Goal: Task Accomplishment & Management: Use online tool/utility

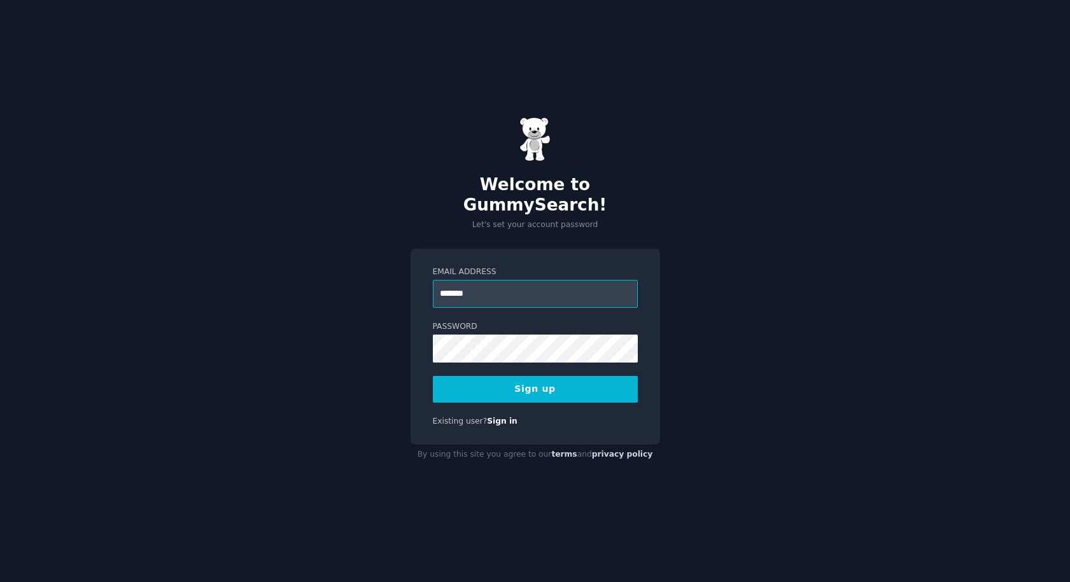
type input "**********"
click at [532, 376] on button "Sign up" at bounding box center [535, 389] width 205 height 27
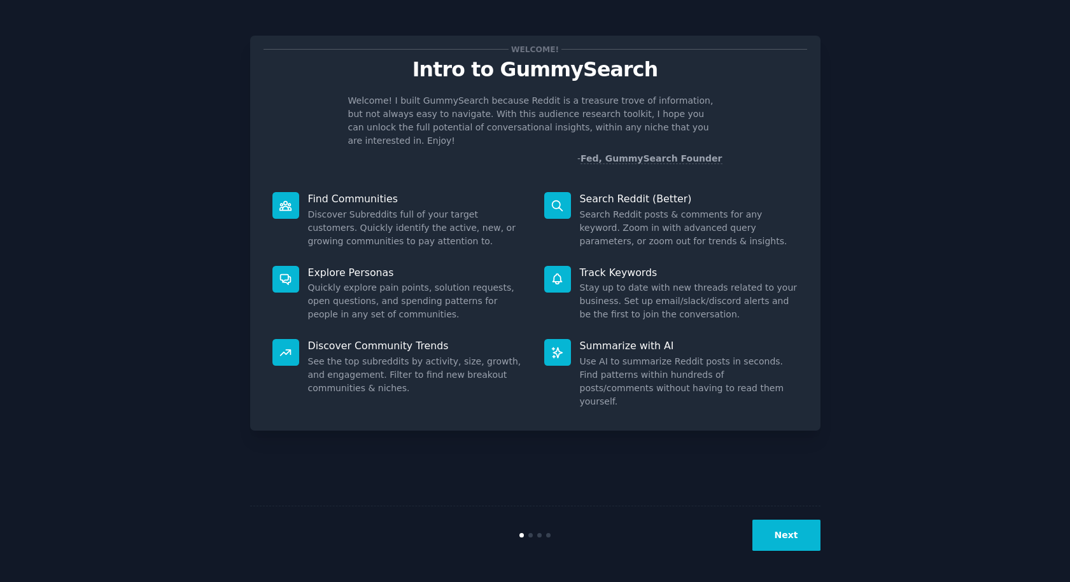
click at [776, 533] on button "Next" at bounding box center [786, 535] width 68 height 31
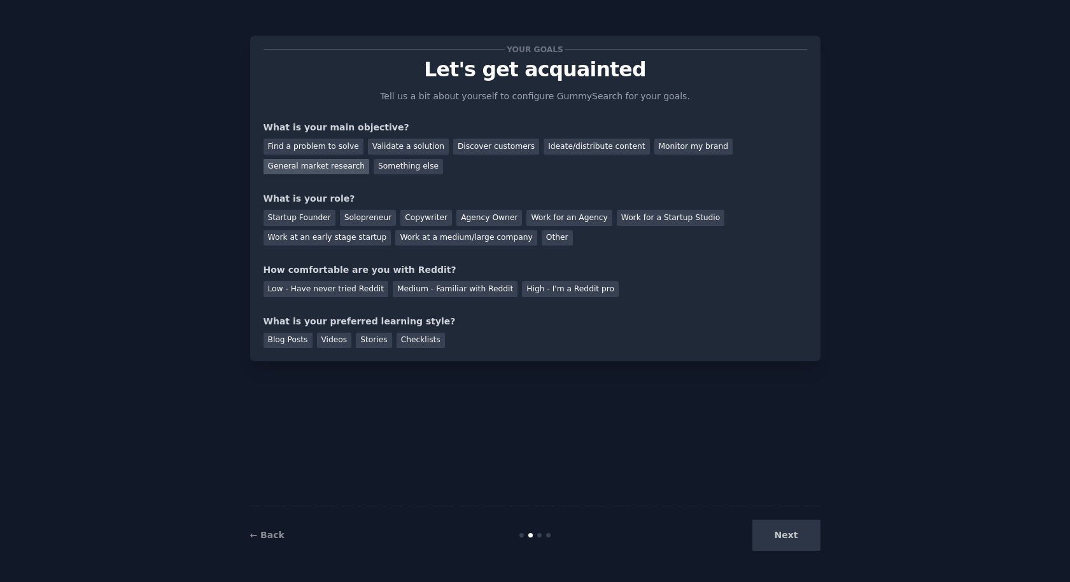
click at [318, 173] on div "General market research" at bounding box center [317, 167] width 106 height 16
click at [320, 221] on div "Startup Founder" at bounding box center [300, 218] width 72 height 16
click at [494, 290] on div "Medium - Familiar with Reddit" at bounding box center [455, 289] width 125 height 16
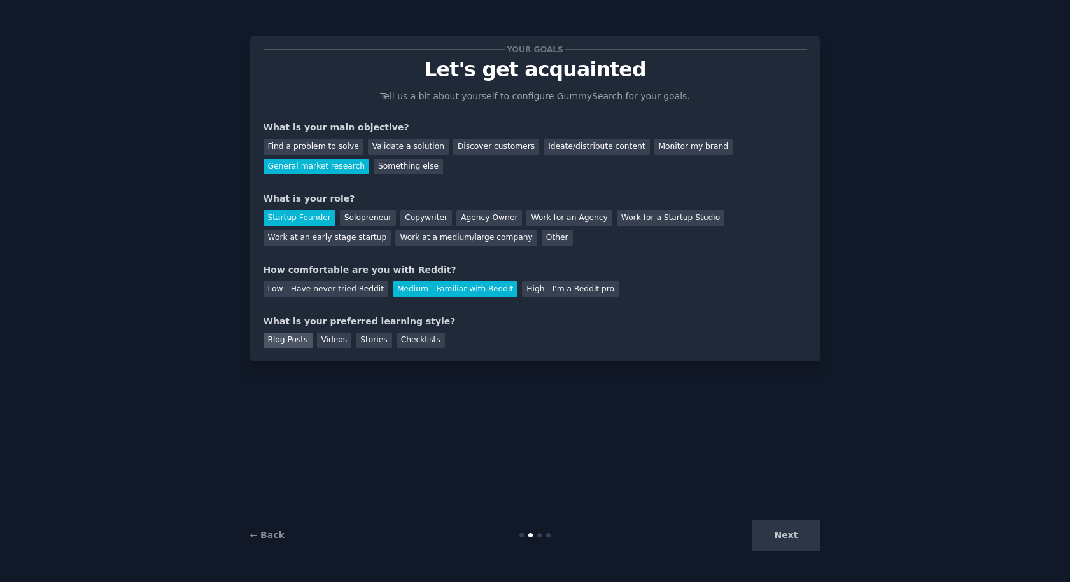
click at [297, 344] on div "Blog Posts" at bounding box center [288, 341] width 49 height 16
click at [817, 538] on button "Next" at bounding box center [786, 535] width 68 height 31
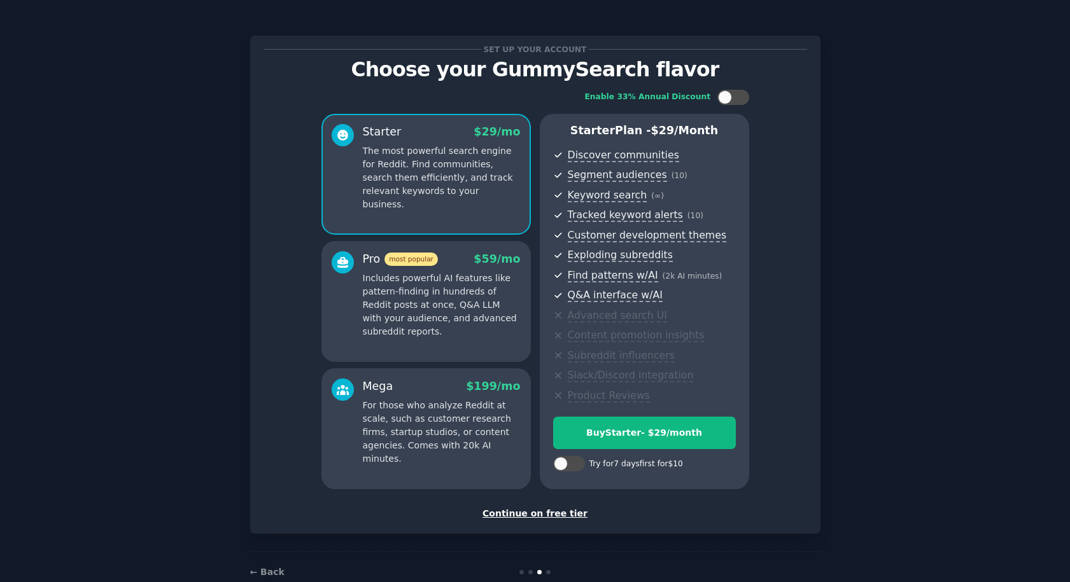
click at [539, 514] on div "Continue on free tier" at bounding box center [536, 513] width 544 height 13
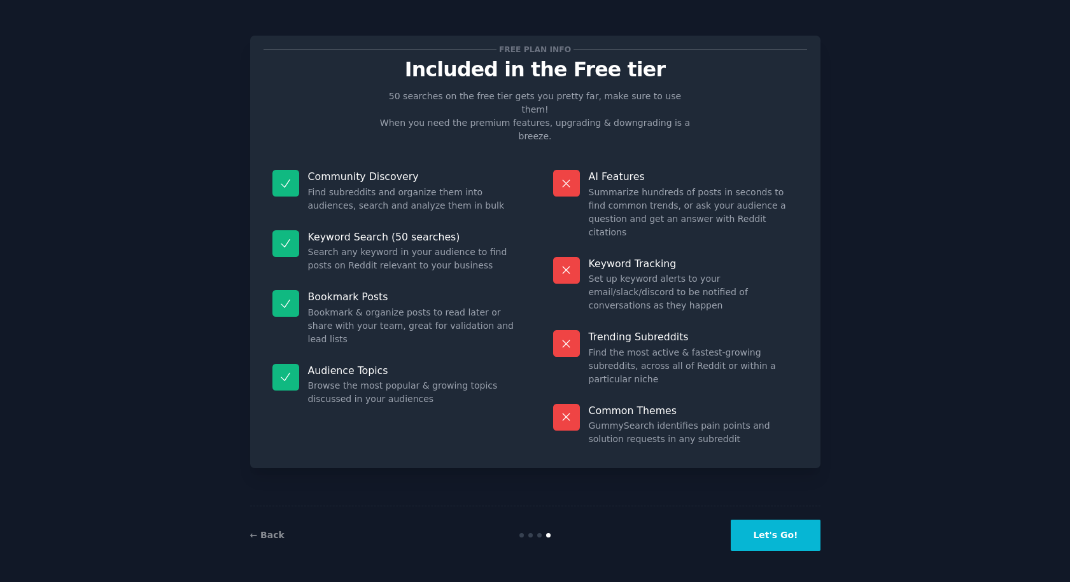
click at [773, 537] on button "Let's Go!" at bounding box center [775, 535] width 89 height 31
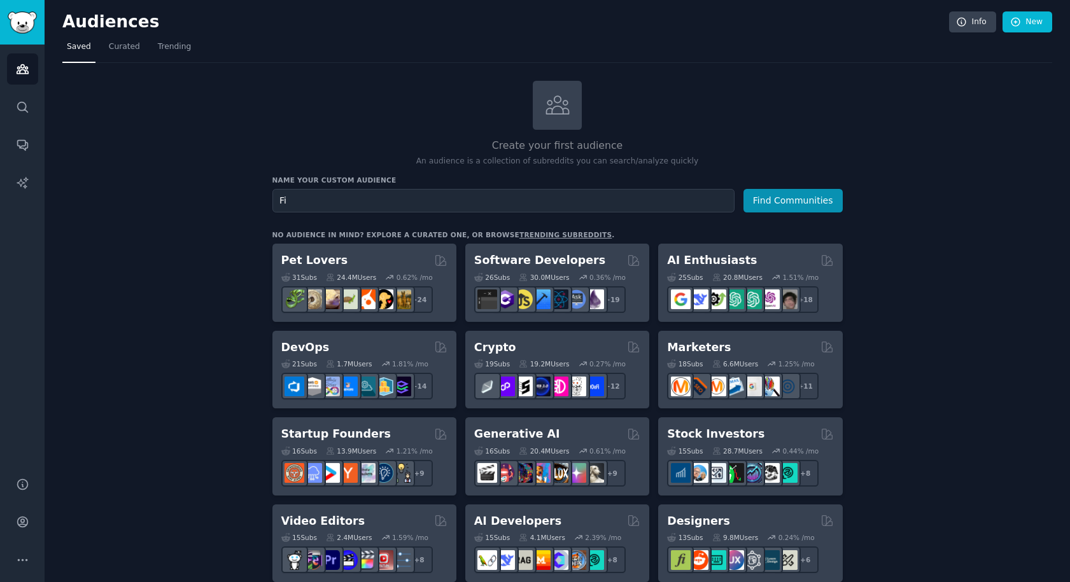
type input "F"
type input "Protein powder users"
click at [789, 201] on button "Find Communities" at bounding box center [792, 201] width 99 height 24
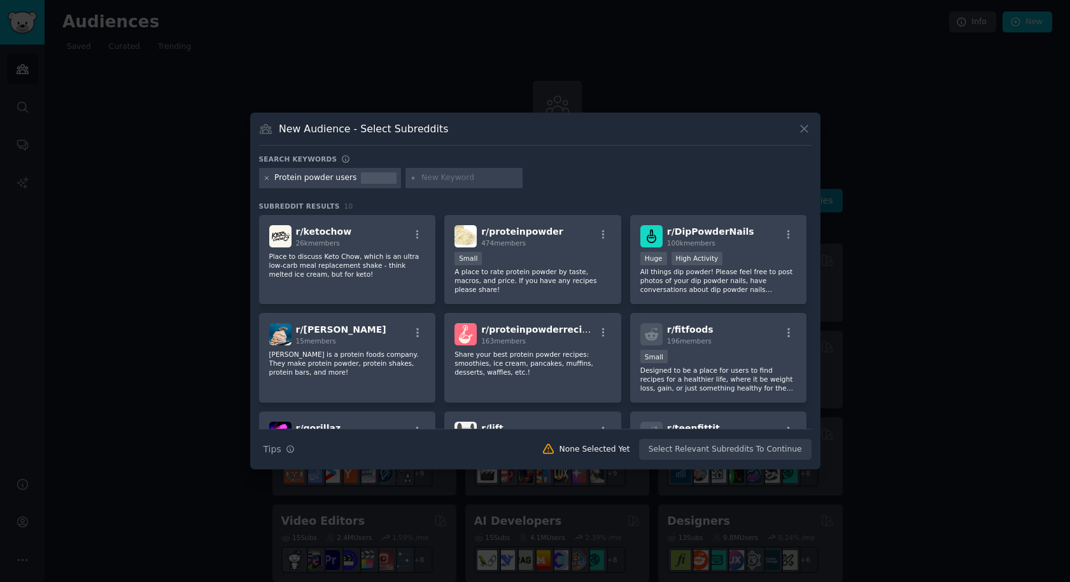
click at [269, 178] on div "Protein powder users" at bounding box center [330, 178] width 143 height 20
click at [268, 178] on icon at bounding box center [267, 178] width 7 height 7
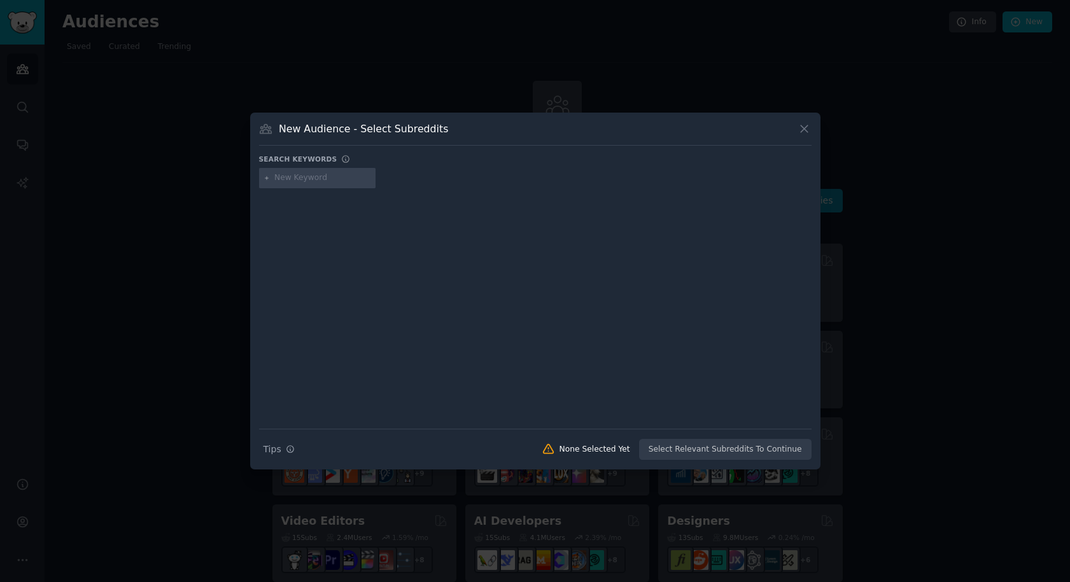
click at [290, 174] on input "text" at bounding box center [322, 177] width 97 height 11
type input "Protein powder"
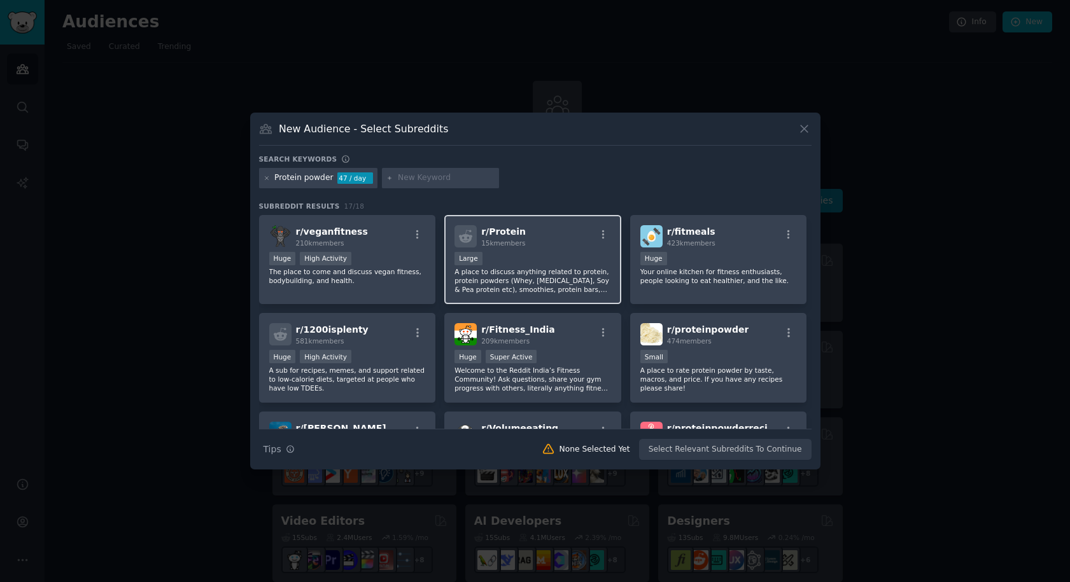
click at [559, 246] on div "r/ Protein 15k members" at bounding box center [532, 236] width 157 height 22
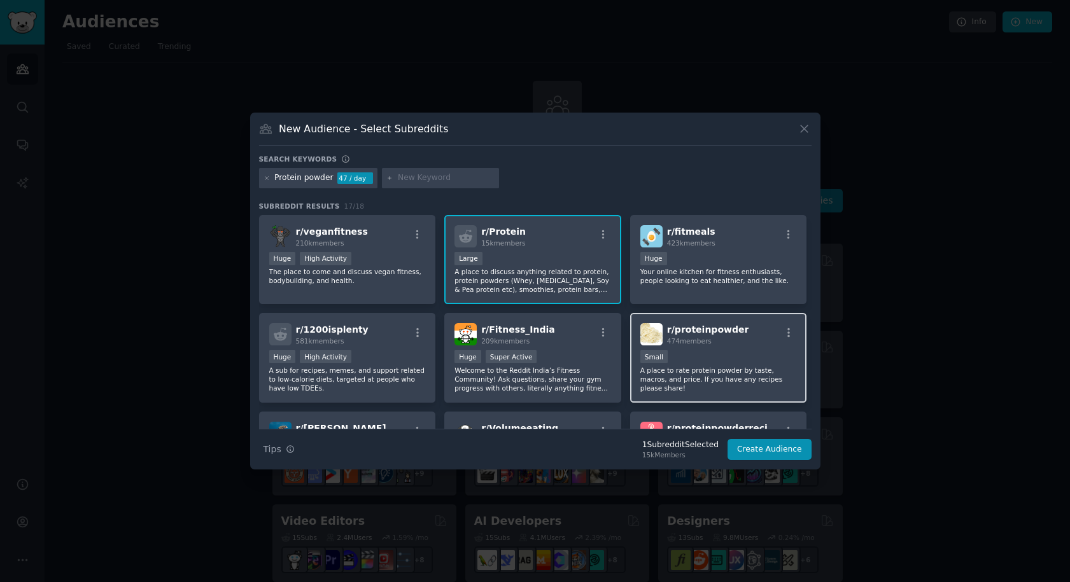
scroll to position [147, 0]
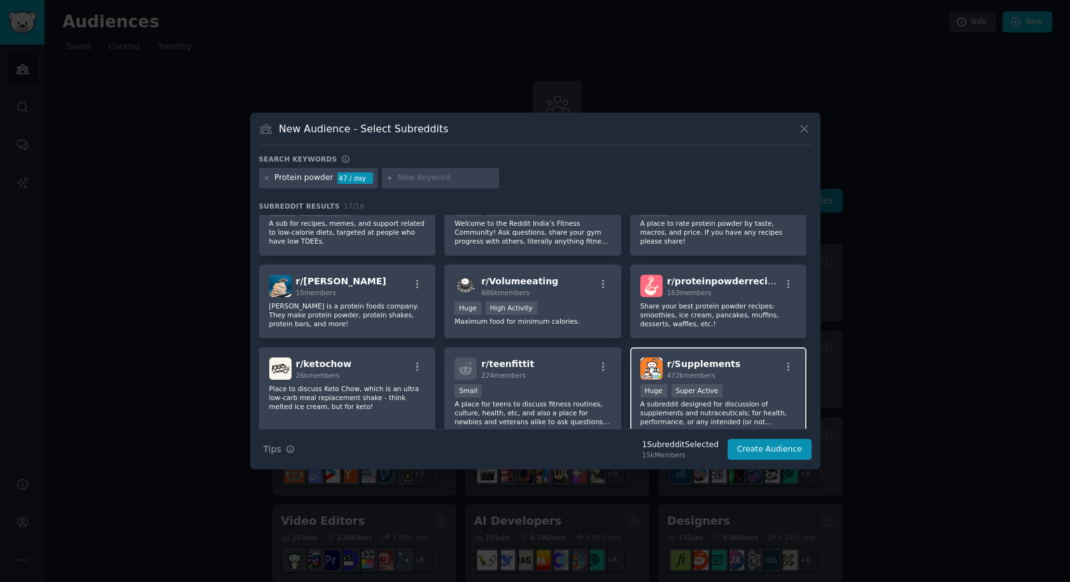
click at [743, 384] on div "Huge Super Active" at bounding box center [718, 392] width 157 height 16
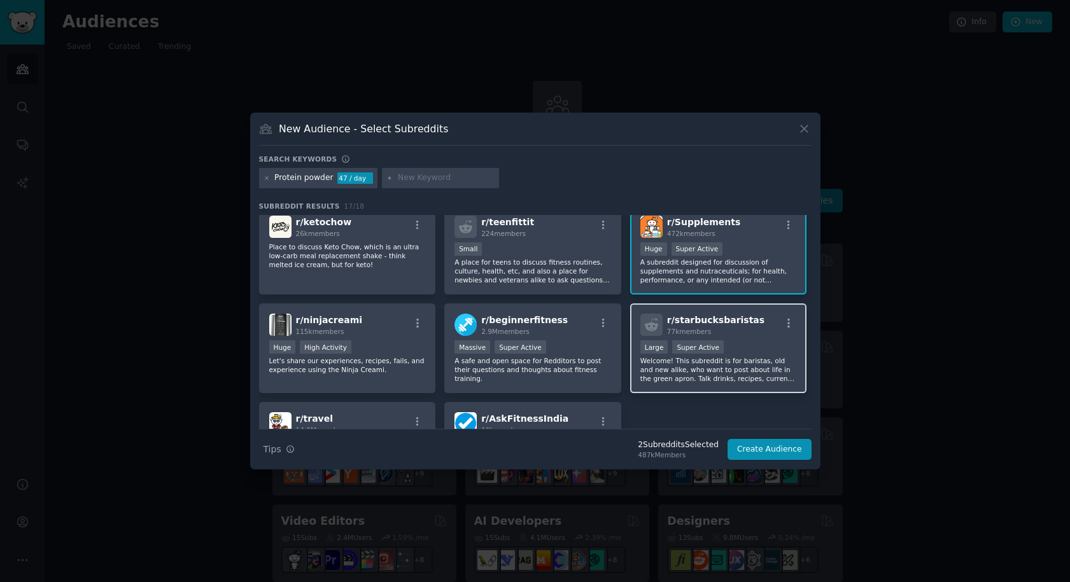
scroll to position [326, 0]
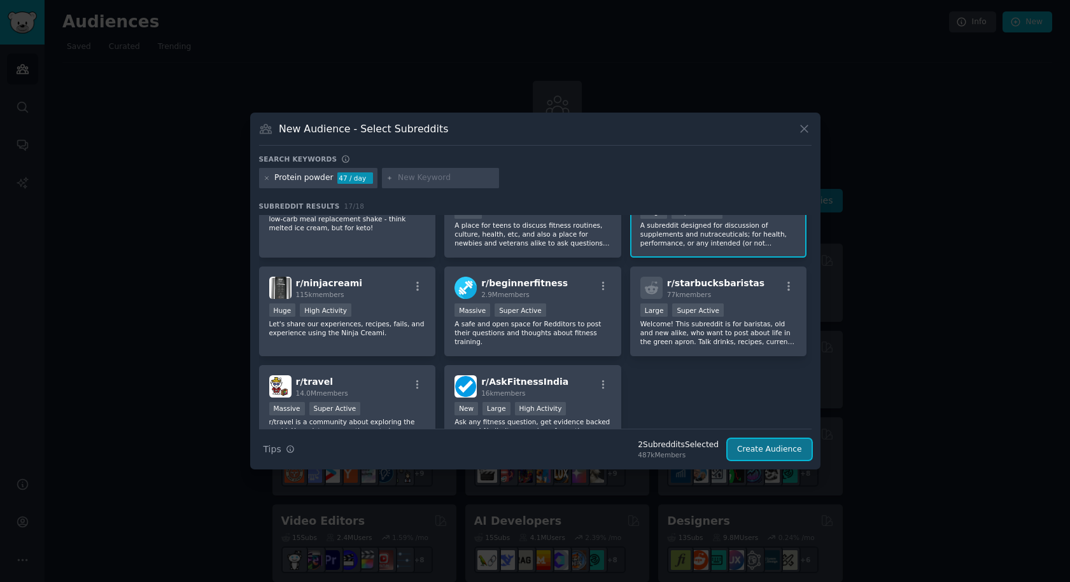
click at [766, 449] on button "Create Audience" at bounding box center [770, 450] width 84 height 22
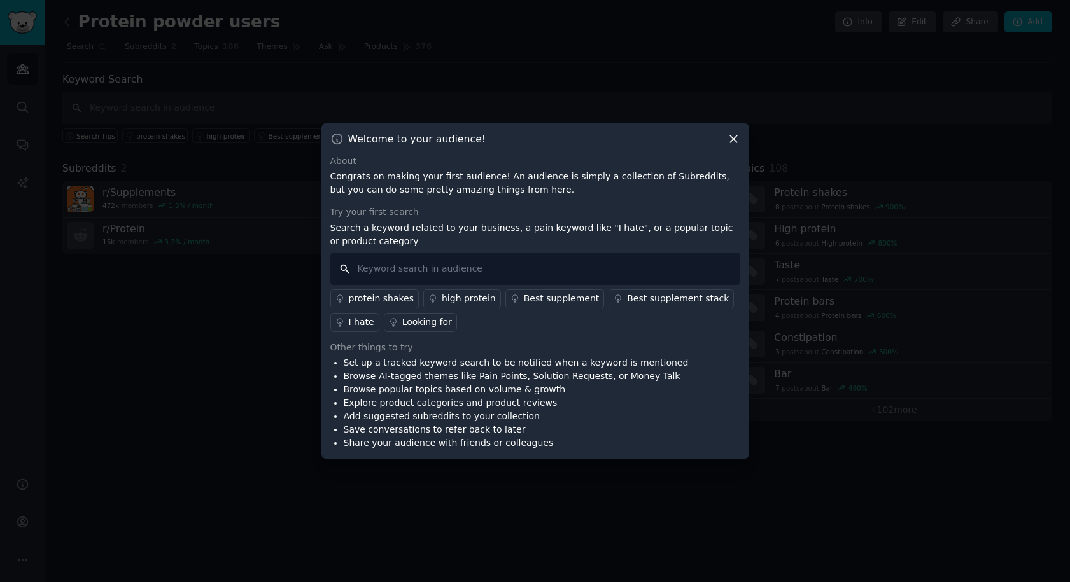
click at [497, 267] on input "text" at bounding box center [535, 269] width 410 height 32
type input "I hate"
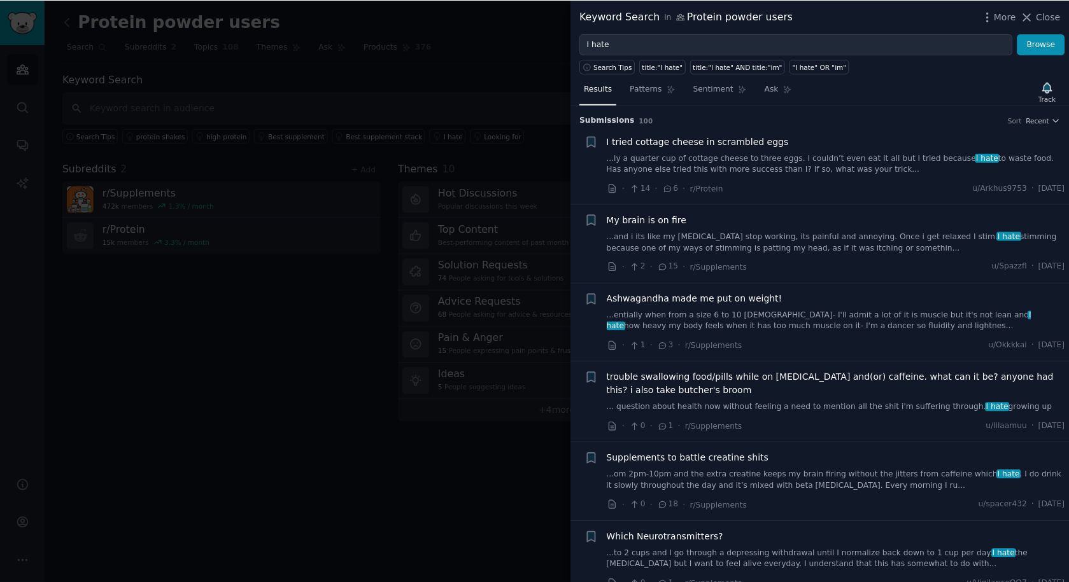
scroll to position [270, 0]
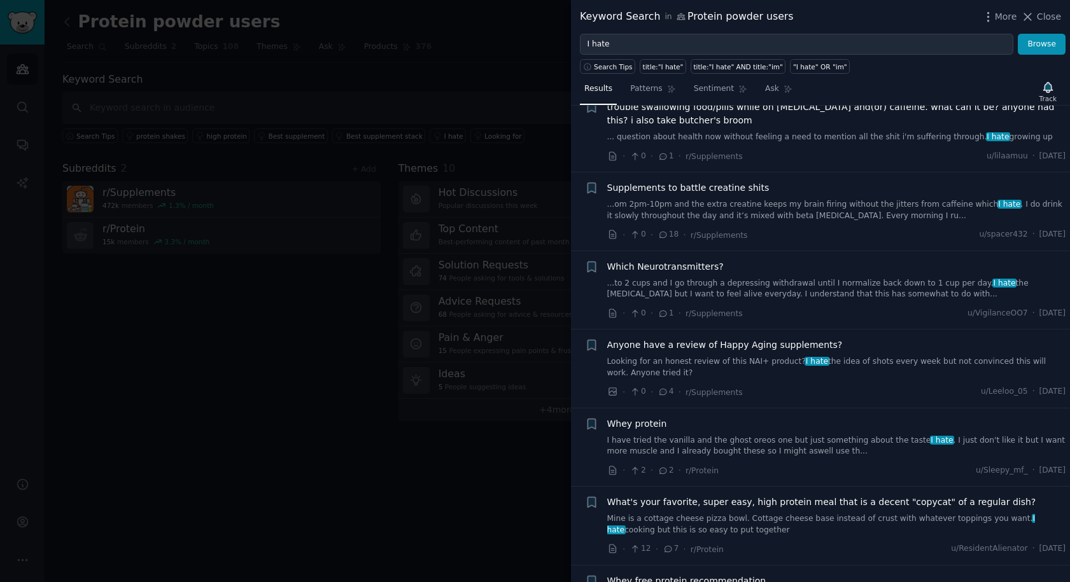
click at [1042, 22] on span "Close" at bounding box center [1049, 16] width 24 height 13
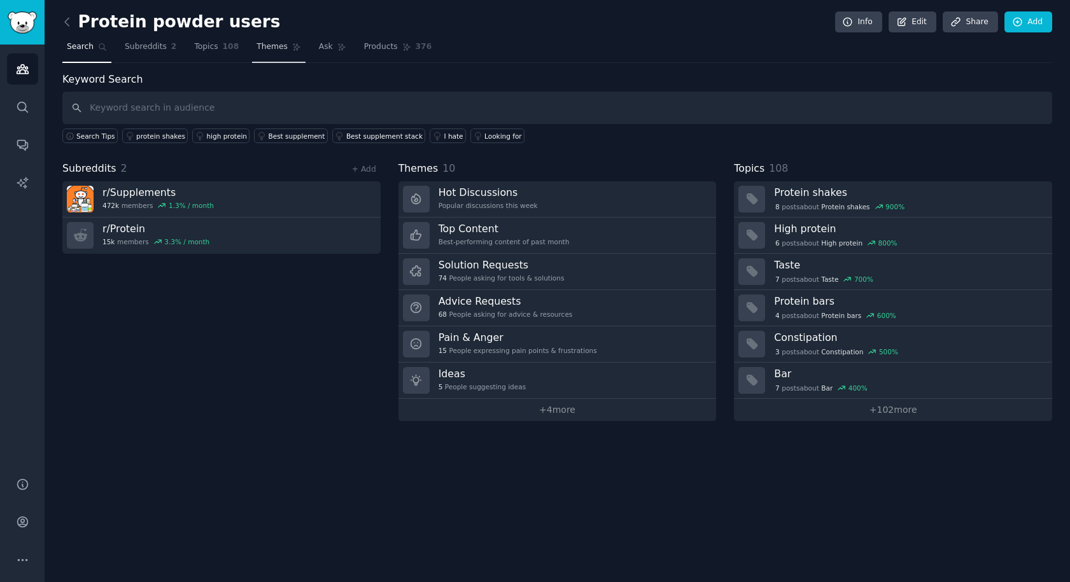
click at [275, 44] on span "Themes" at bounding box center [272, 46] width 31 height 11
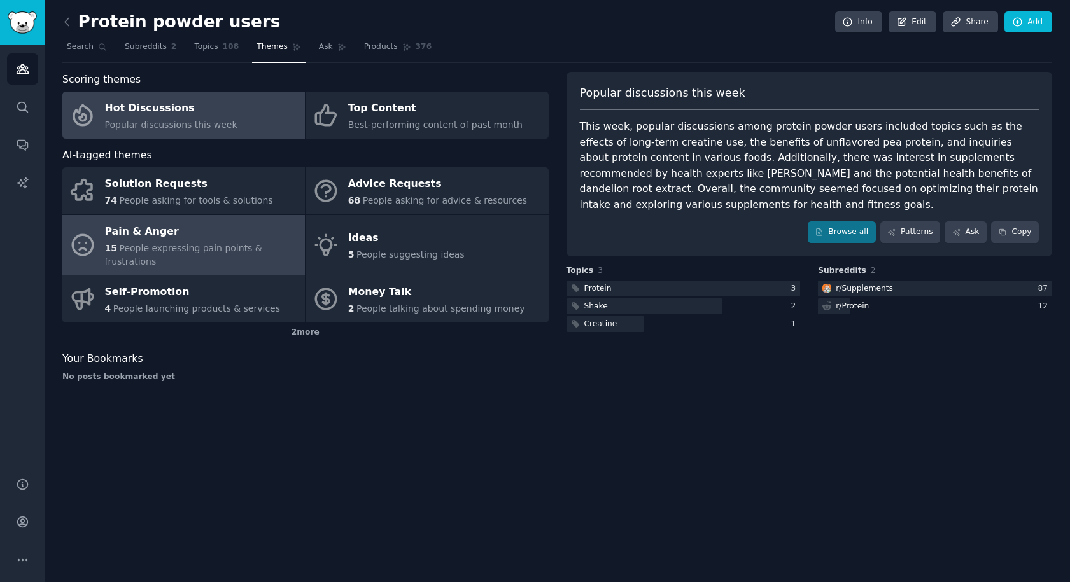
click at [202, 237] on div "Pain & Anger" at bounding box center [202, 232] width 194 height 20
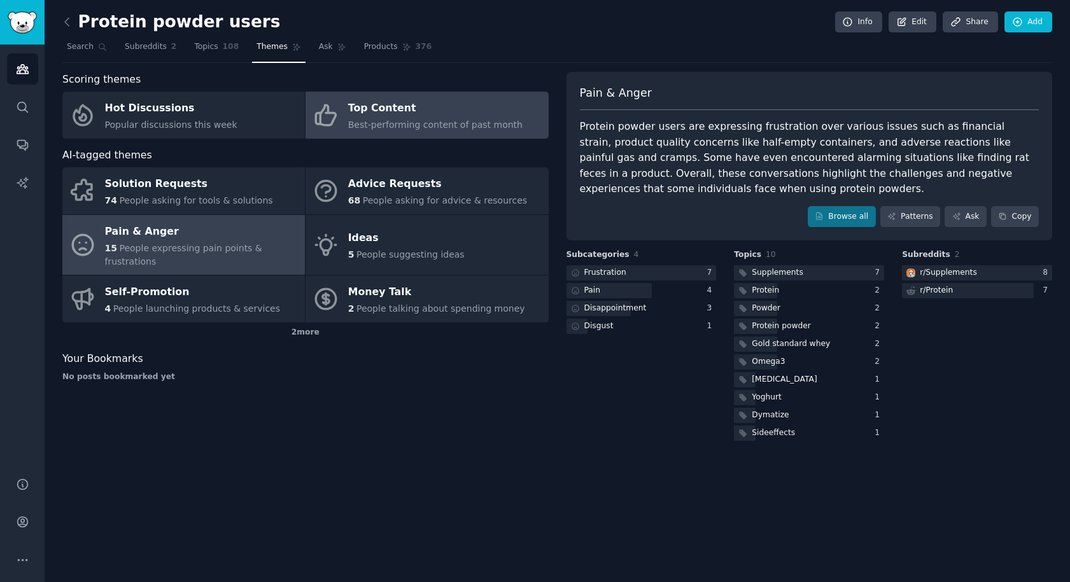
click at [444, 116] on div "Top Content" at bounding box center [435, 109] width 174 height 20
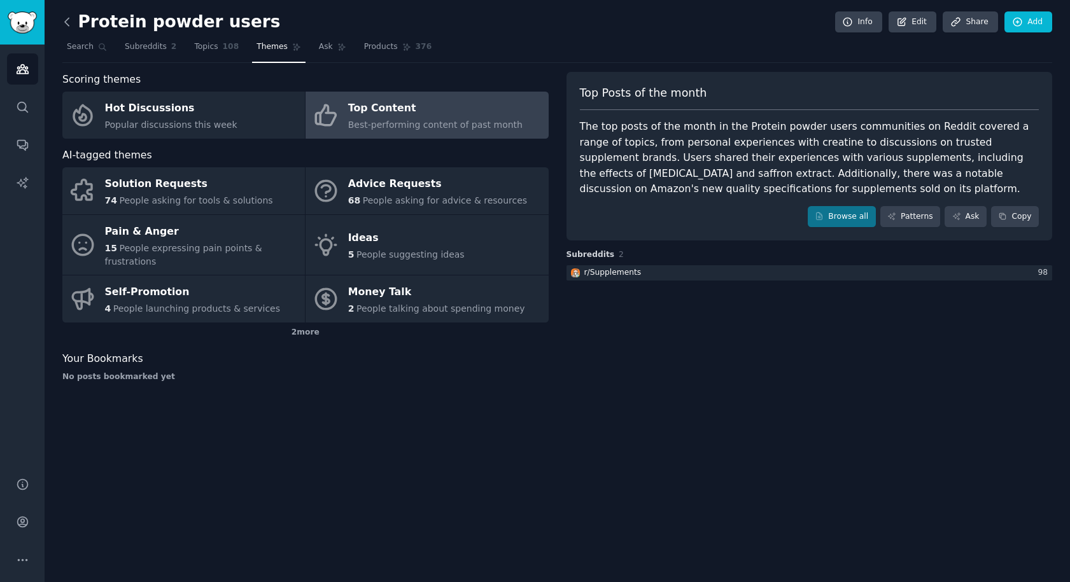
click at [67, 22] on icon at bounding box center [66, 21] width 13 height 13
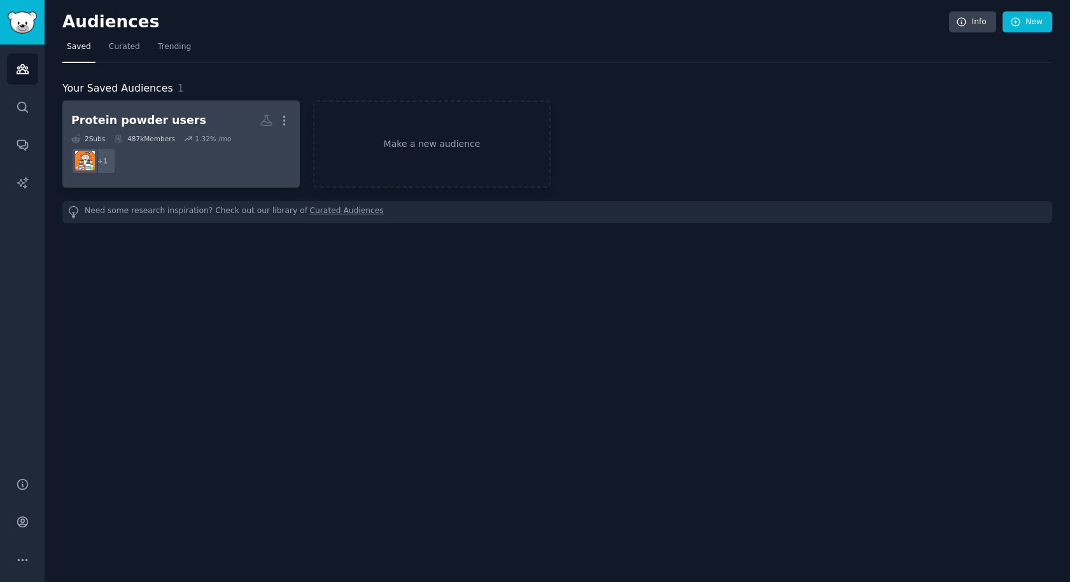
click at [136, 120] on div "Protein powder users" at bounding box center [138, 121] width 135 height 16
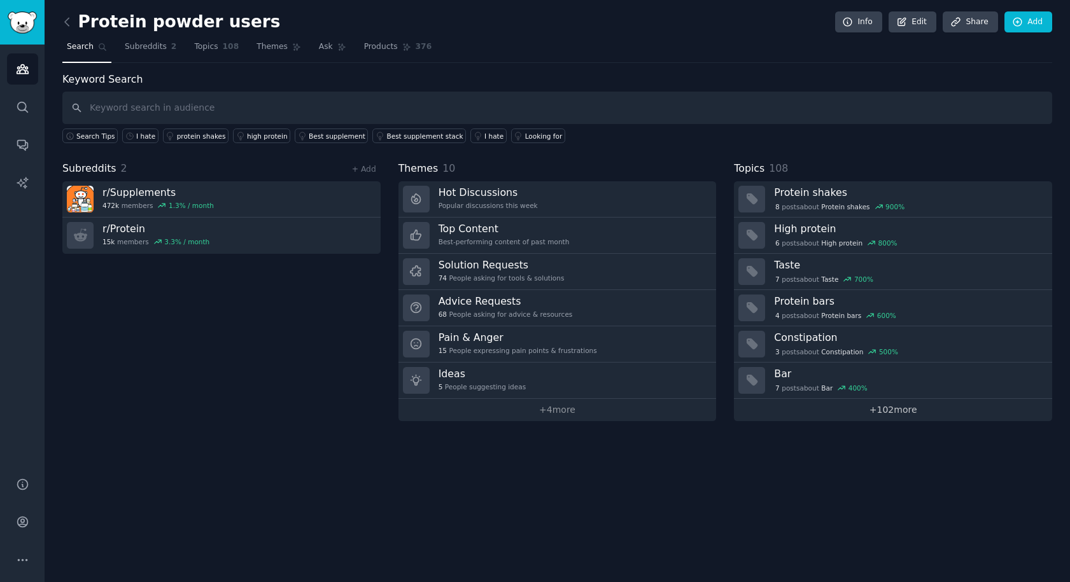
click at [853, 413] on link "+ 102 more" at bounding box center [893, 410] width 318 height 22
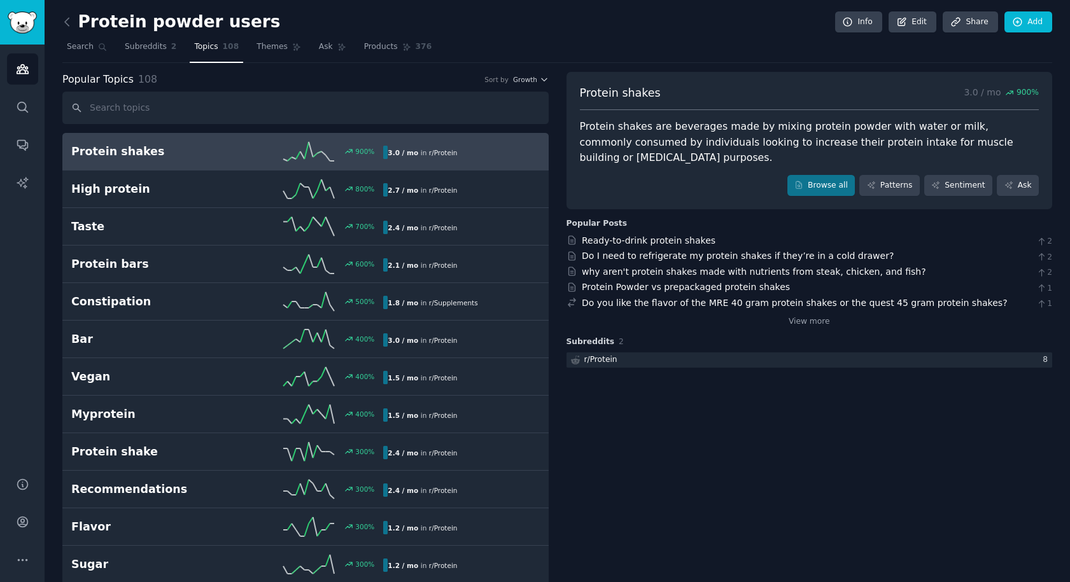
click at [764, 38] on nav "Search Subreddits 2 Topics 108 Themes Ask Products 376" at bounding box center [557, 50] width 990 height 26
click at [85, 50] on span "Search" at bounding box center [80, 46] width 27 height 11
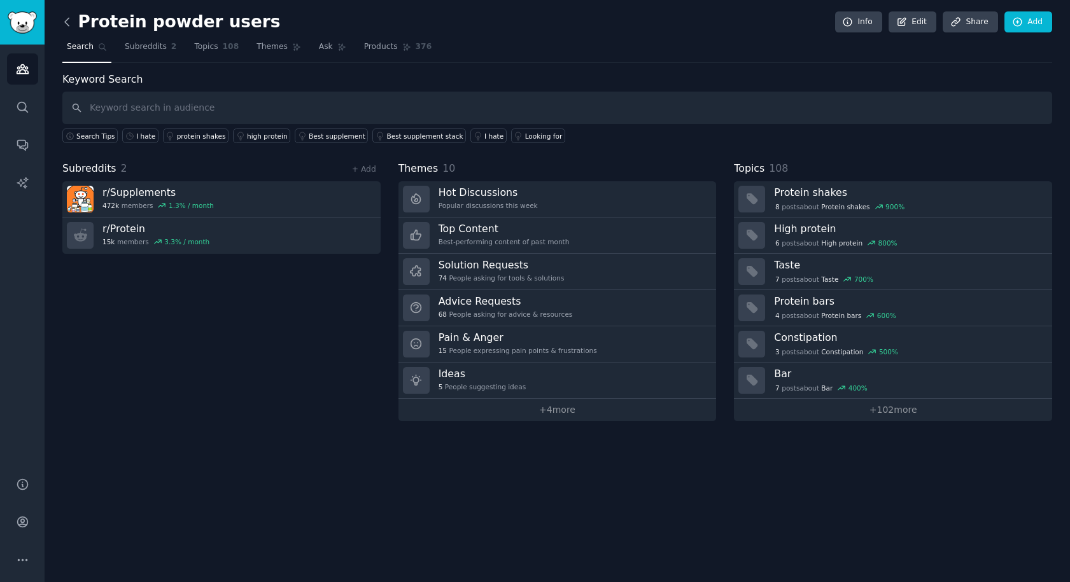
click at [62, 24] on icon at bounding box center [66, 21] width 13 height 13
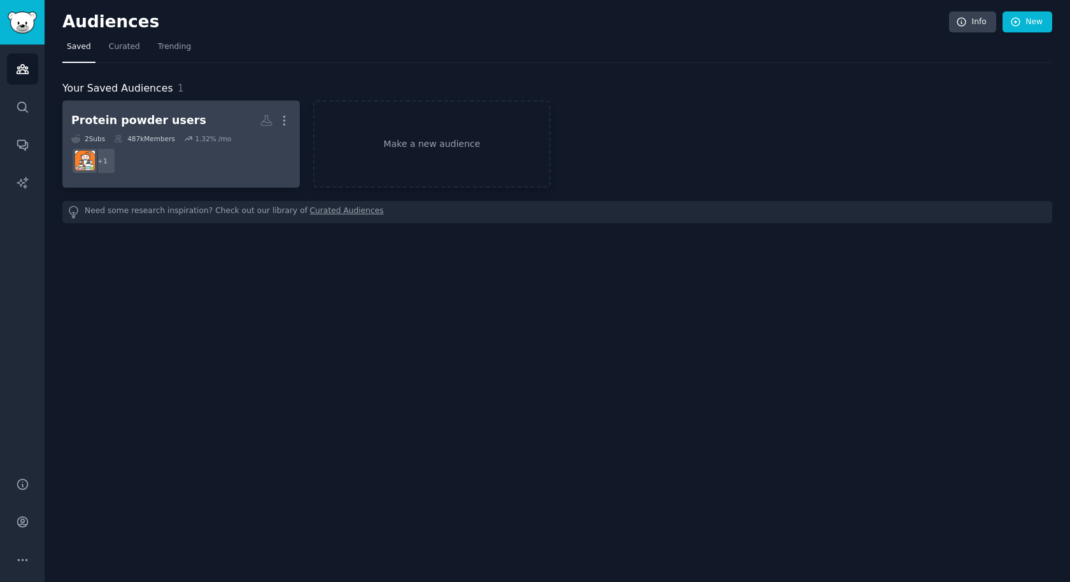
click at [252, 157] on dd "r/Protein + 1" at bounding box center [181, 161] width 220 height 36
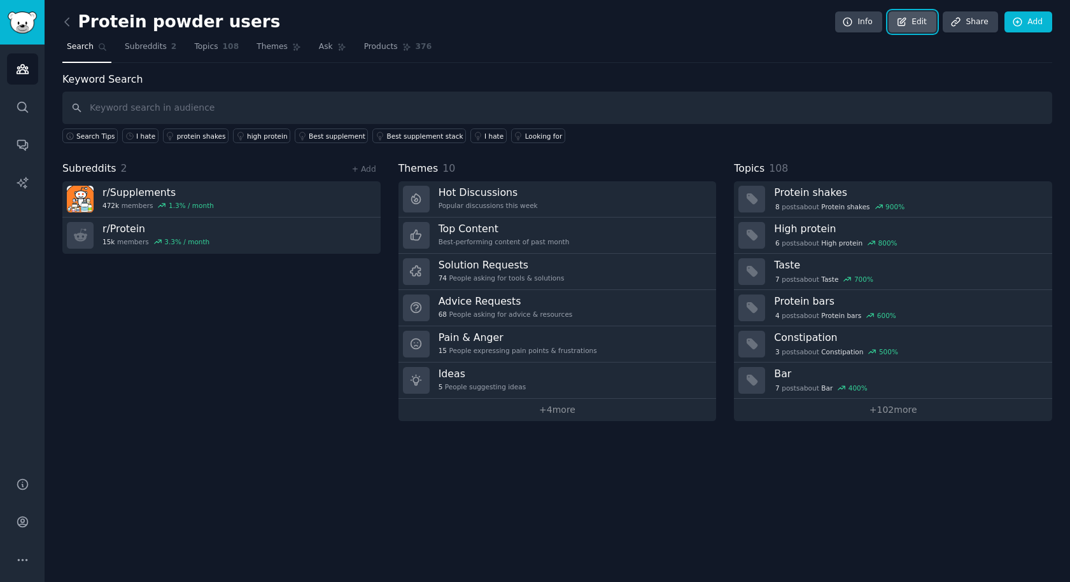
click at [908, 20] on icon at bounding box center [901, 22] width 11 height 11
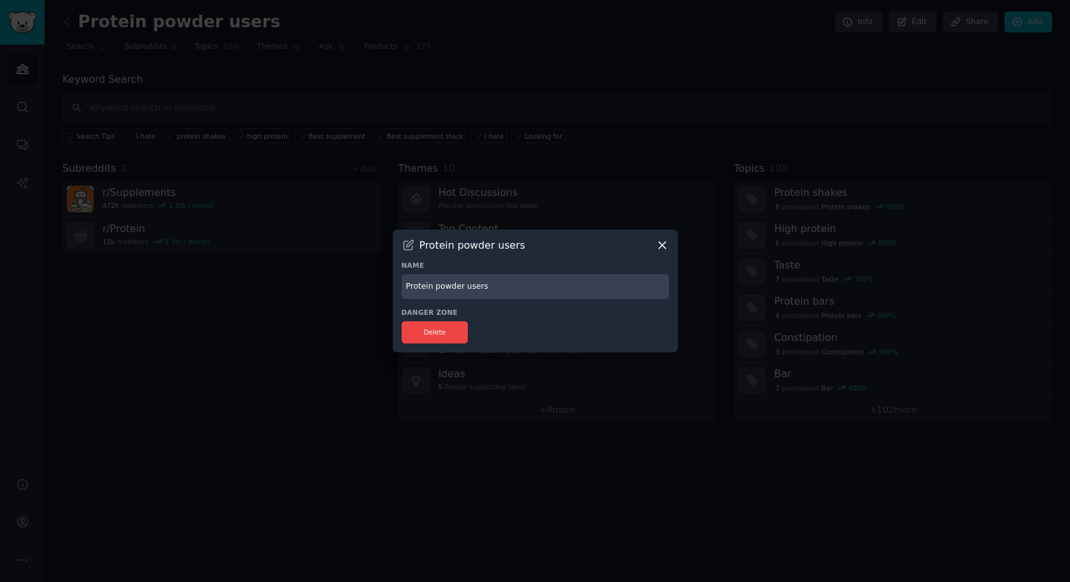
click at [661, 244] on icon at bounding box center [662, 245] width 13 height 13
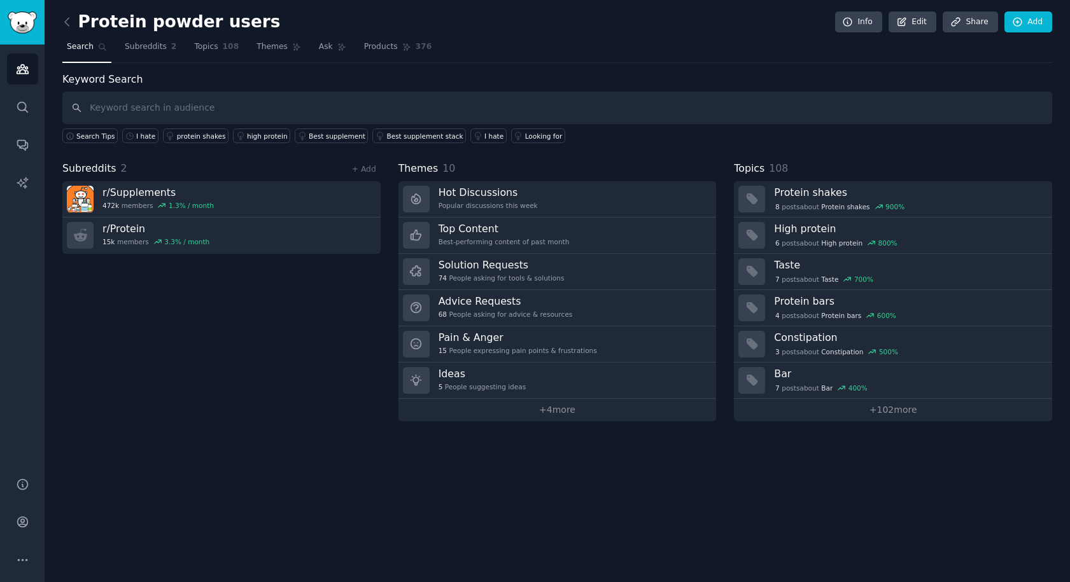
click at [59, 25] on div "Protein powder users Info Edit Share Add Search Subreddits 2 Topics 108 Themes …" at bounding box center [557, 291] width 1025 height 582
click at [72, 22] on icon at bounding box center [66, 21] width 13 height 13
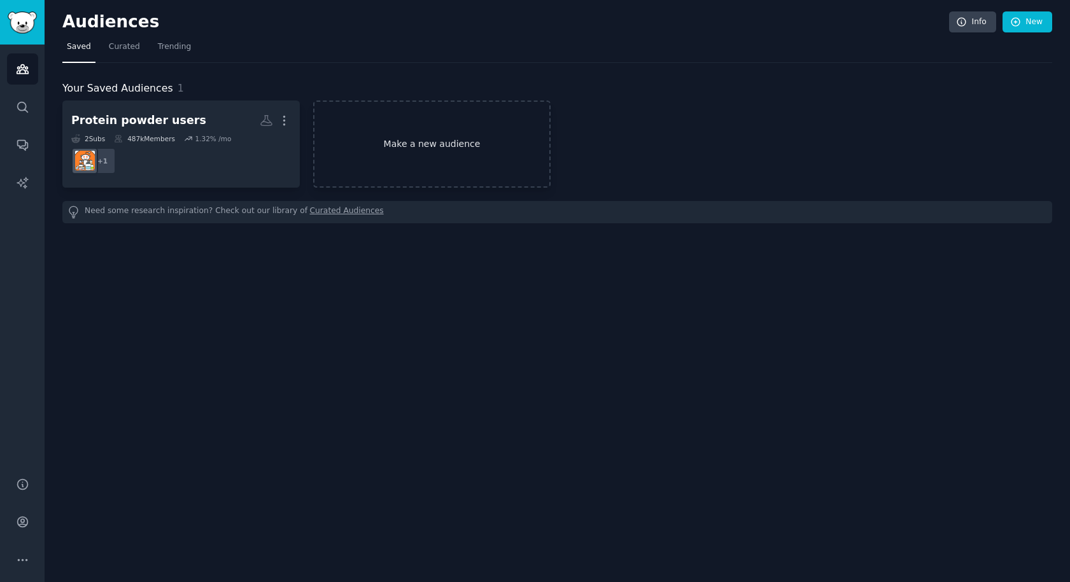
click at [455, 147] on link "Make a new audience" at bounding box center [431, 144] width 237 height 87
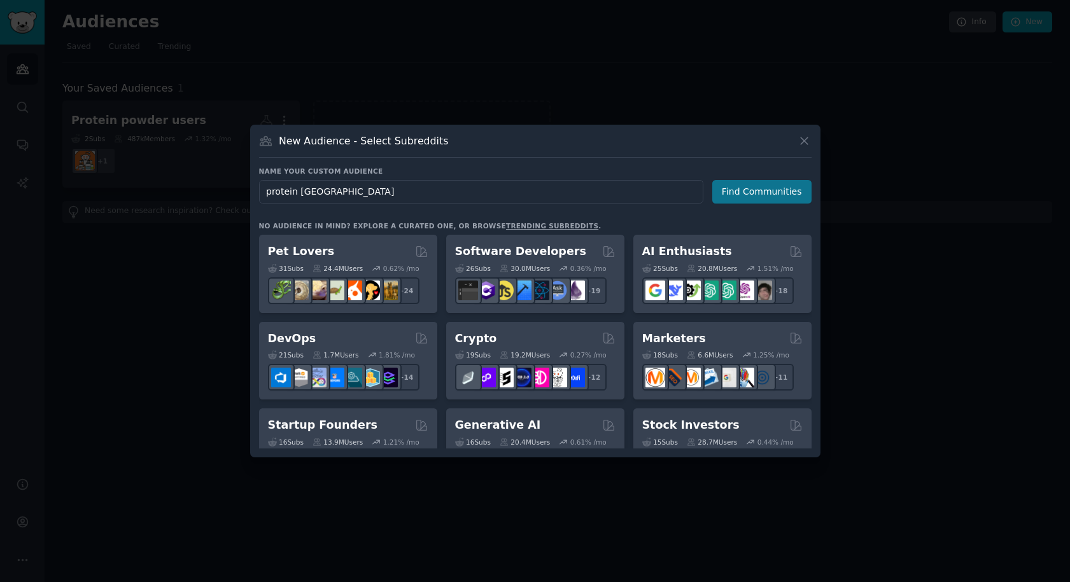
type input "protein [GEOGRAPHIC_DATA]"
click at [768, 192] on button "Find Communities" at bounding box center [761, 192] width 99 height 24
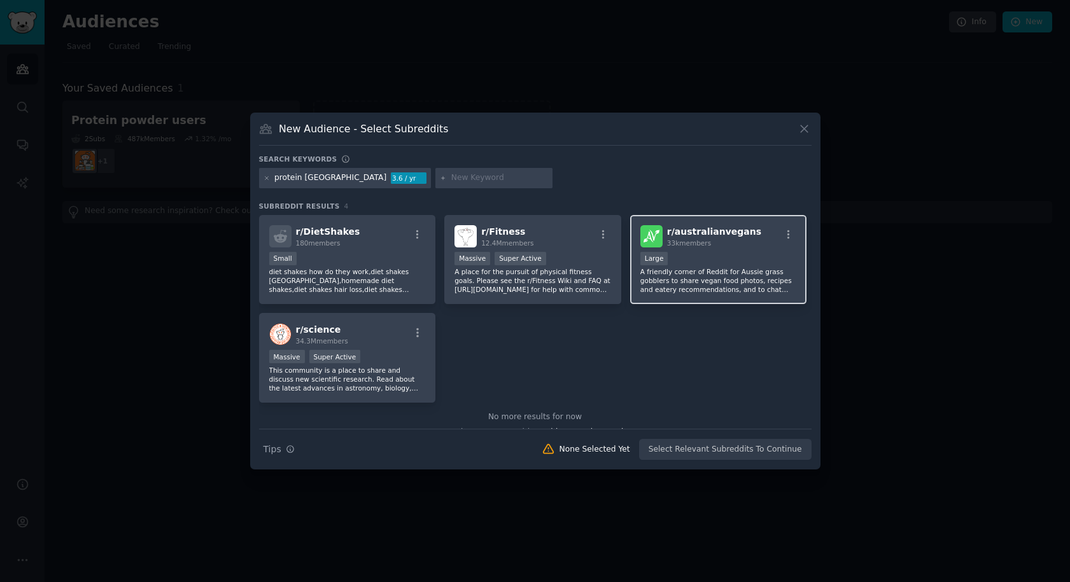
click at [746, 247] on div "r/ australianvegans 33k members Large A friendly corner of Reddit for Aussie gr…" at bounding box center [718, 260] width 177 height 90
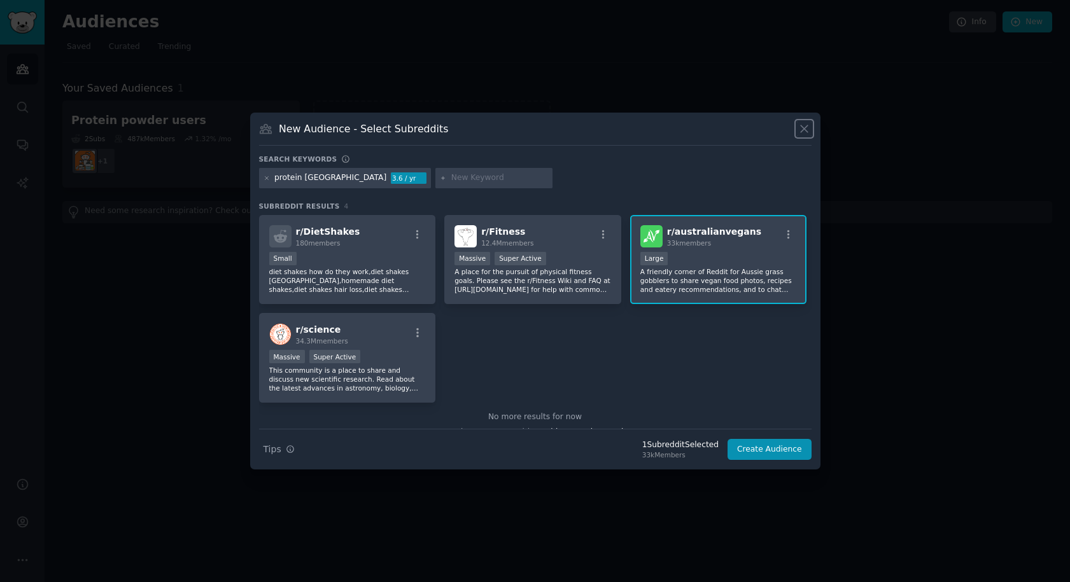
click at [803, 133] on icon at bounding box center [804, 128] width 13 height 13
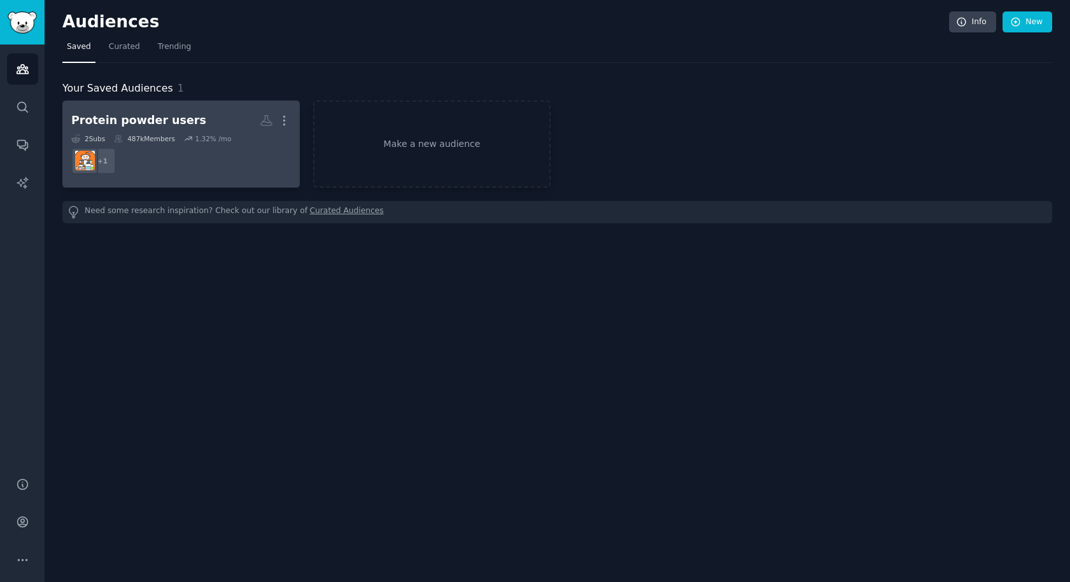
click at [130, 116] on div "Protein powder users" at bounding box center [138, 121] width 135 height 16
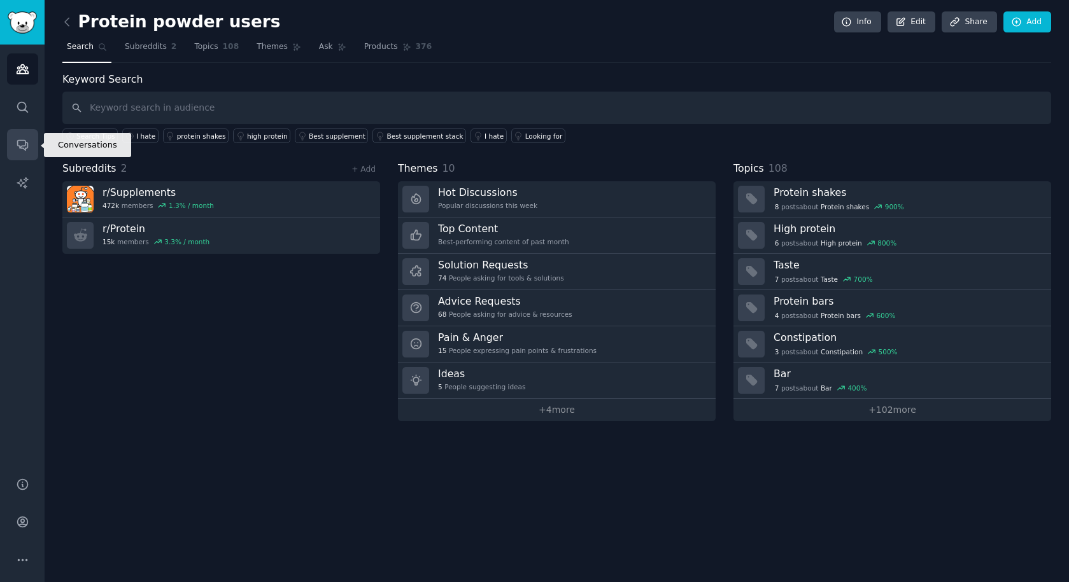
click at [22, 142] on icon "Sidebar" at bounding box center [22, 144] width 13 height 13
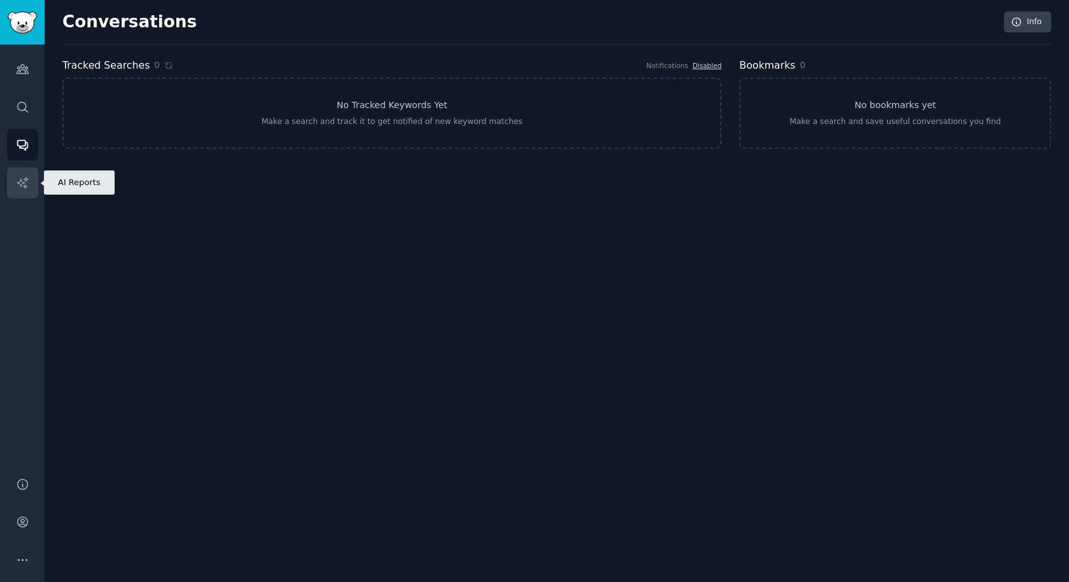
click at [20, 181] on icon "Sidebar" at bounding box center [22, 182] width 11 height 11
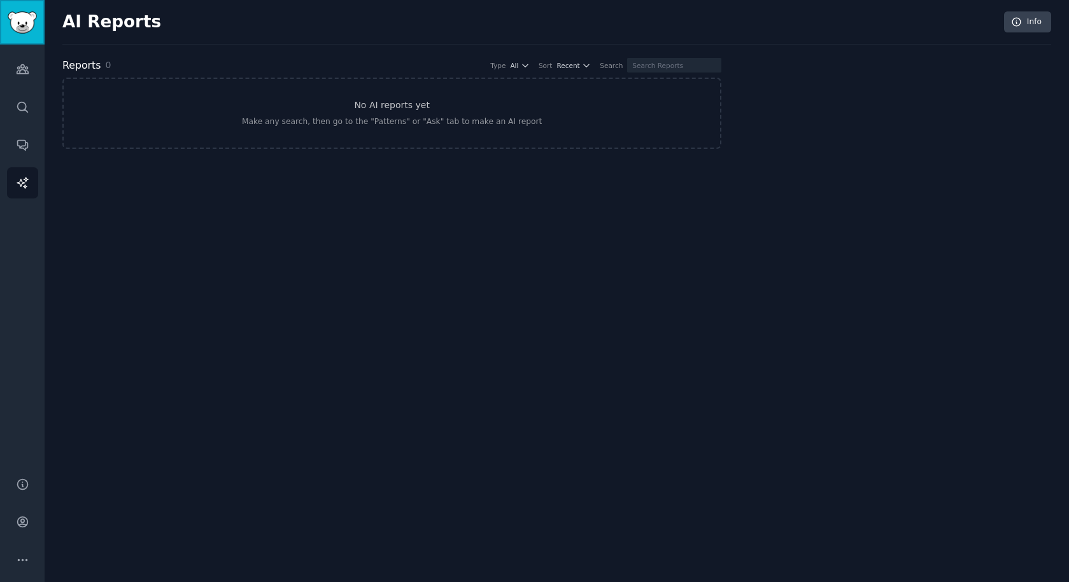
click at [43, 26] on link "Sidebar" at bounding box center [22, 22] width 45 height 45
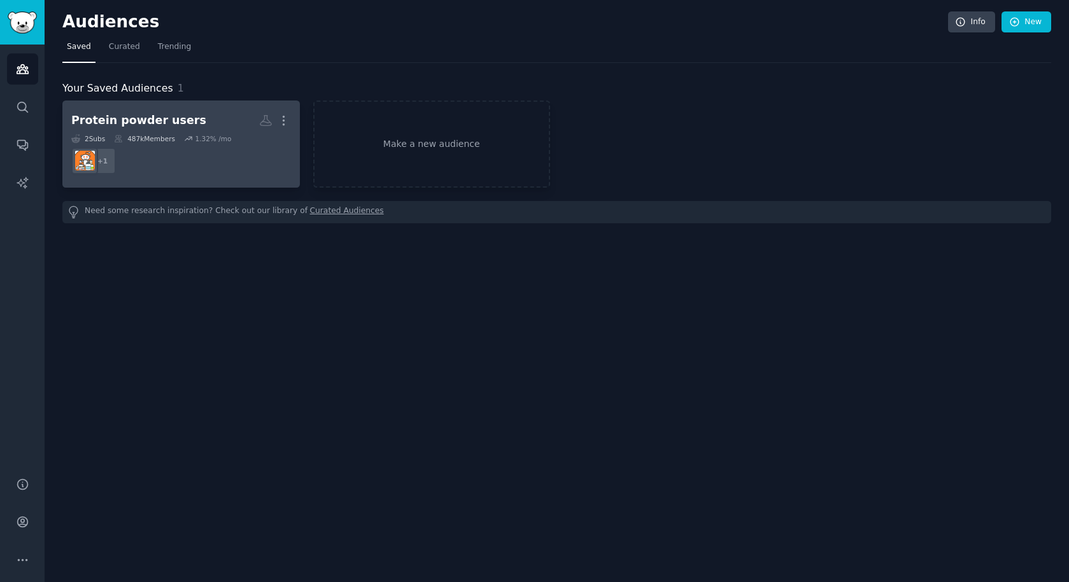
click at [207, 120] on h2 "Protein powder users More" at bounding box center [181, 120] width 220 height 22
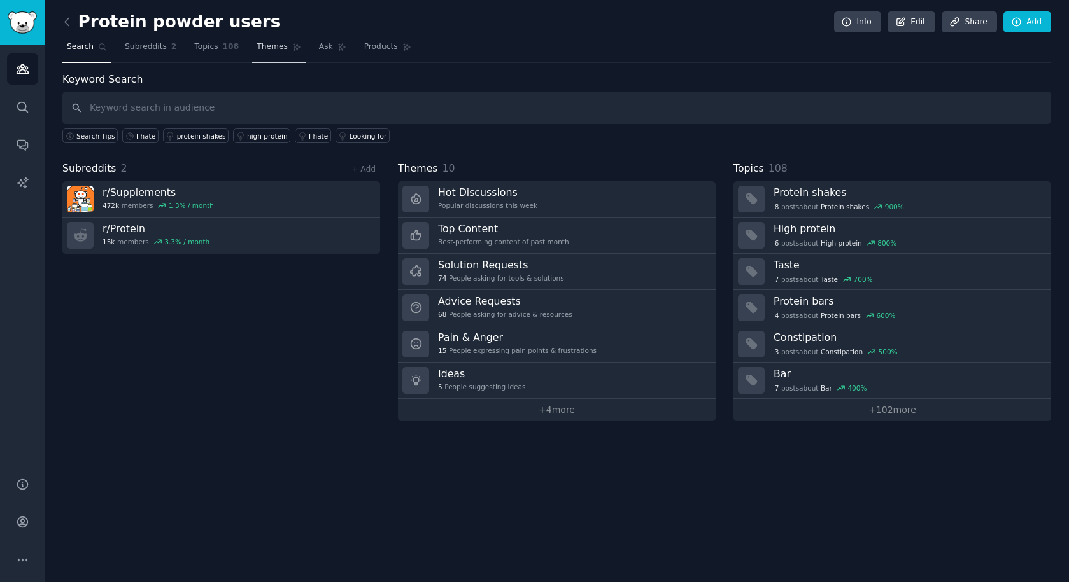
click at [284, 48] on link "Themes" at bounding box center [278, 50] width 53 height 26
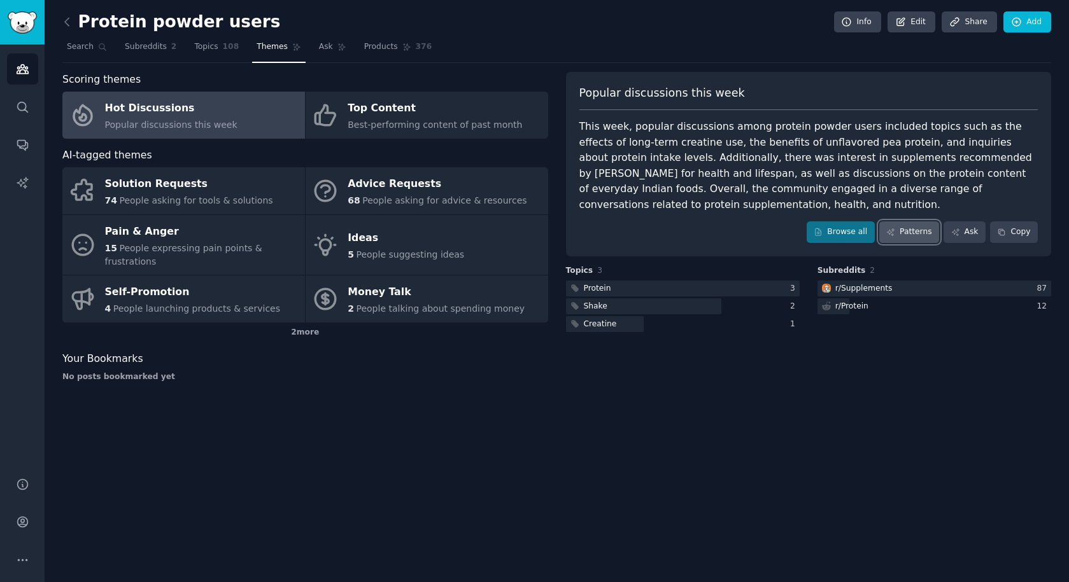
click at [925, 234] on link "Patterns" at bounding box center [909, 233] width 60 height 22
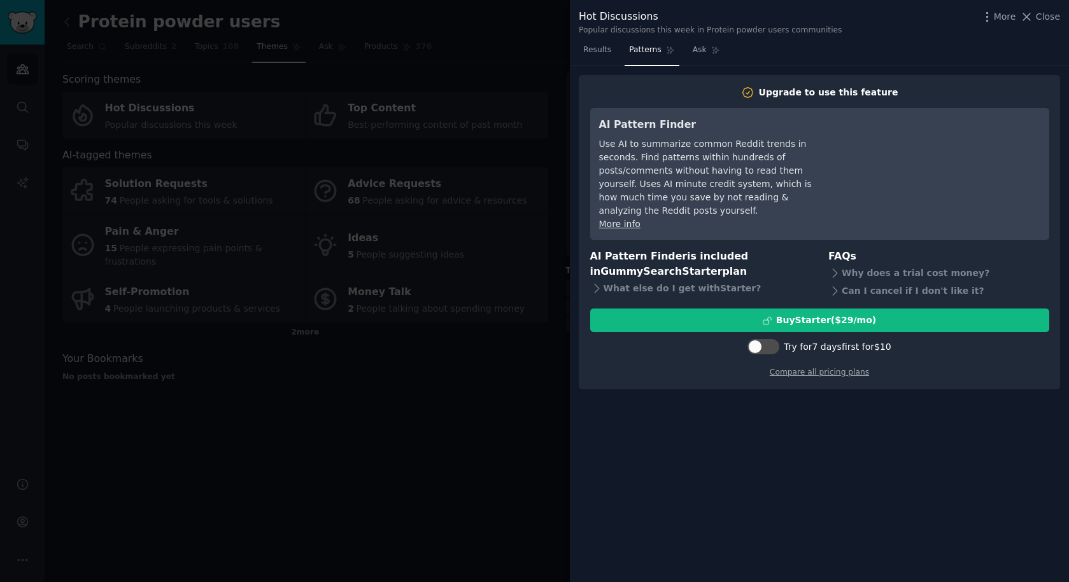
click at [559, 451] on div at bounding box center [534, 291] width 1069 height 582
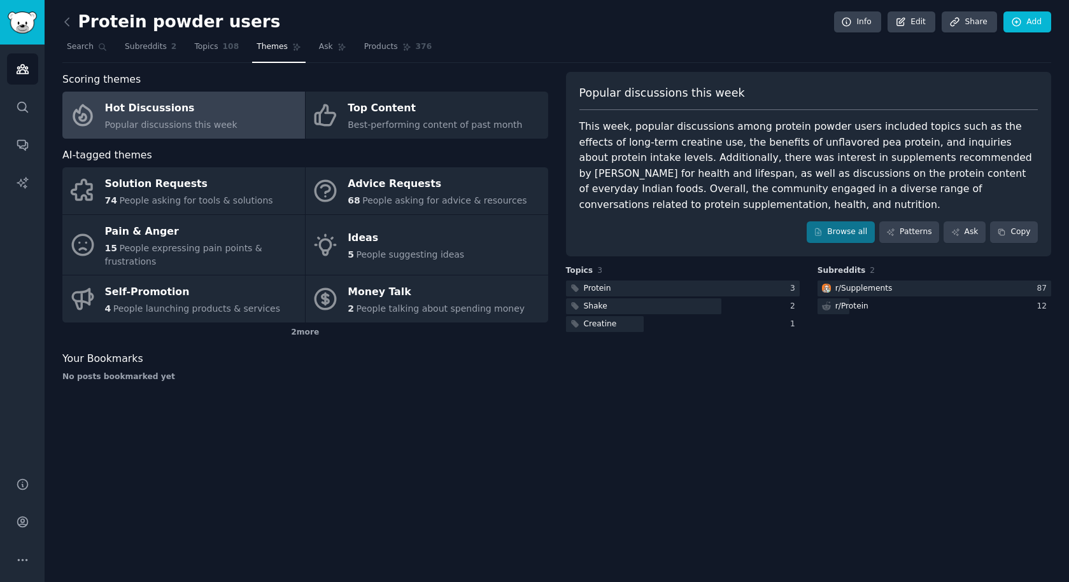
click at [869, 383] on div "Popular discussions this week This week, popular discussions among protein powd…" at bounding box center [809, 232] width 486 height 320
click at [211, 53] on link "Topics 108" at bounding box center [216, 50] width 53 height 26
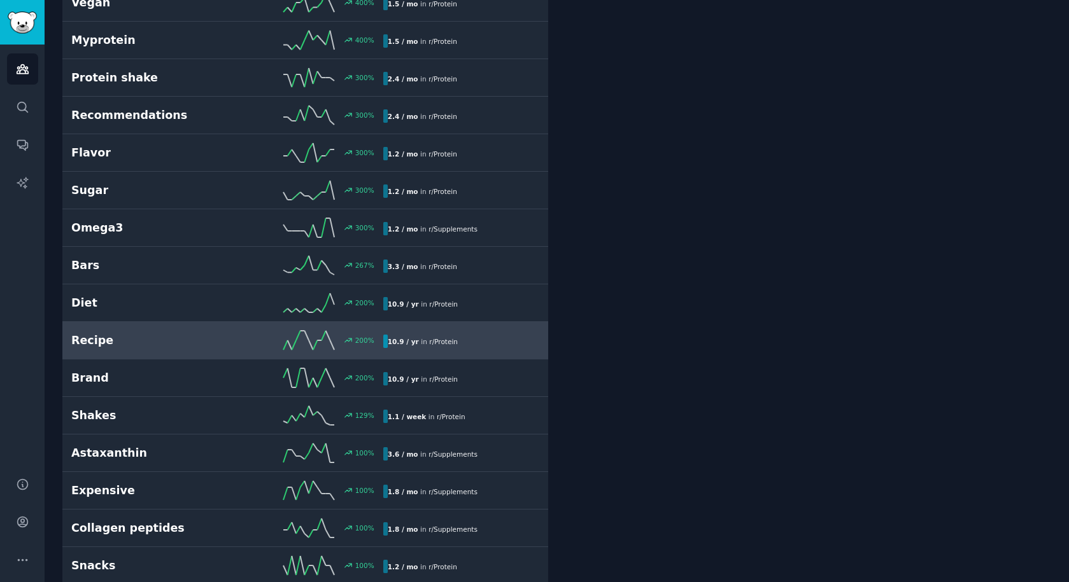
scroll to position [383, 0]
